Goal: Task Accomplishment & Management: Manage account settings

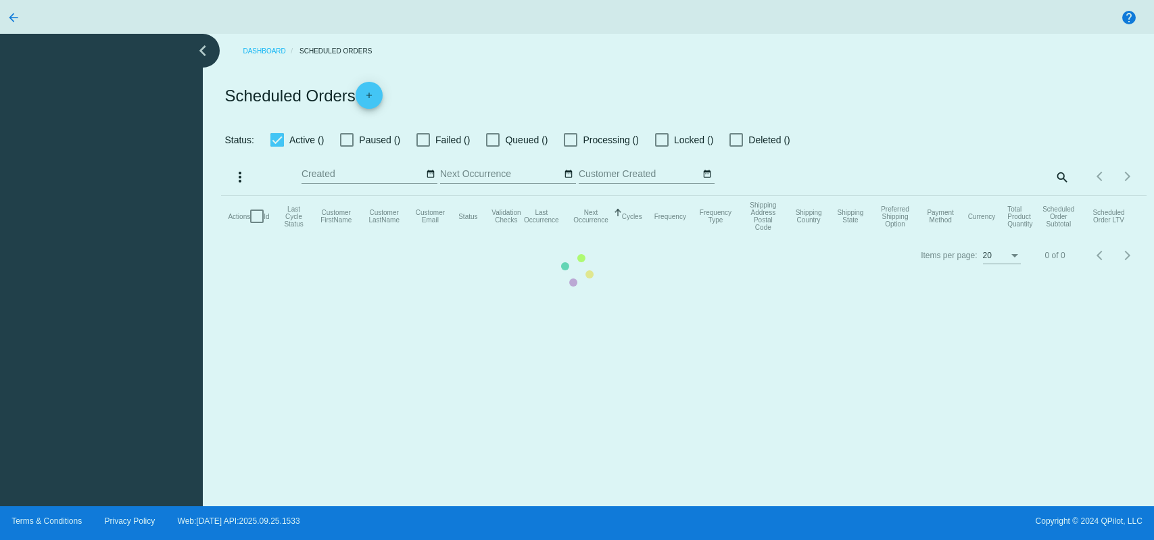
checkbox input "true"
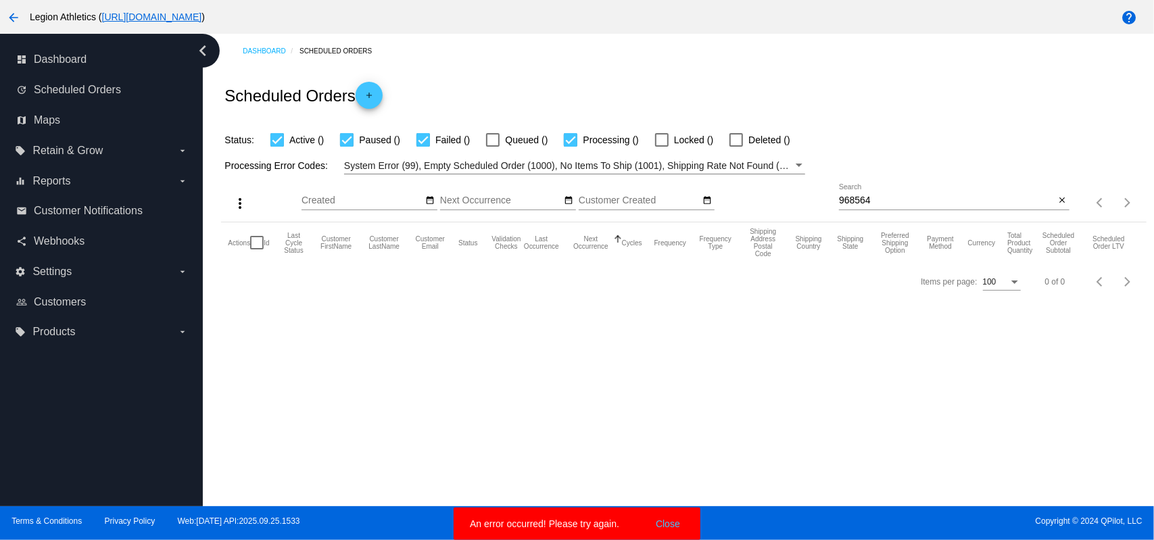
click at [898, 201] on input "968564" at bounding box center [947, 200] width 216 height 11
paste input "[EMAIL_ADDRESS][DOMAIN_NAME]"
type input "[EMAIL_ADDRESS][DOMAIN_NAME]"
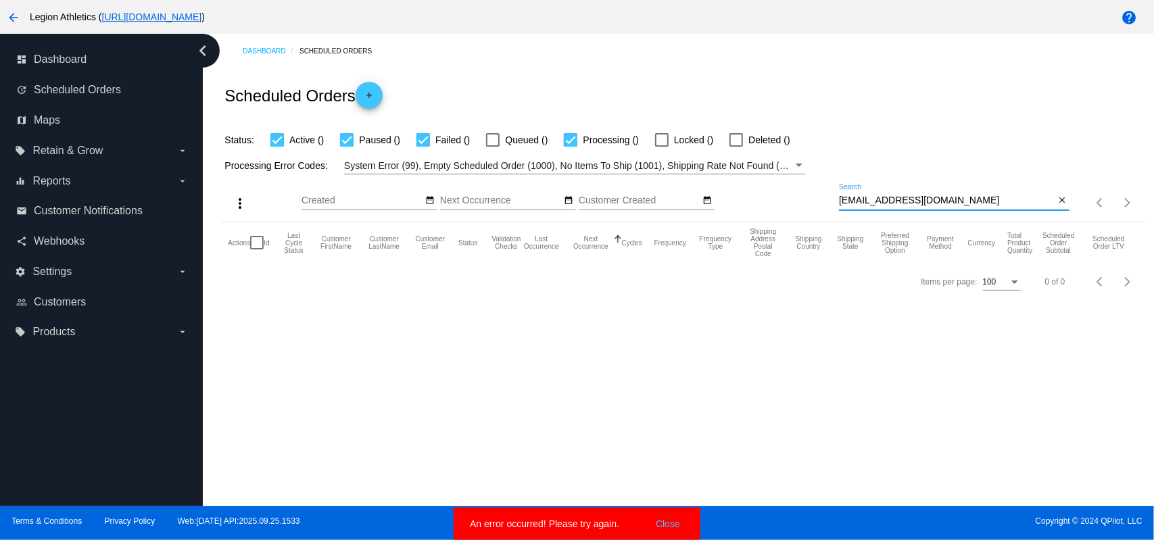
click at [852, 118] on div "Scheduled Orders add" at bounding box center [683, 95] width 925 height 54
